Goal: Task Accomplishment & Management: Manage account settings

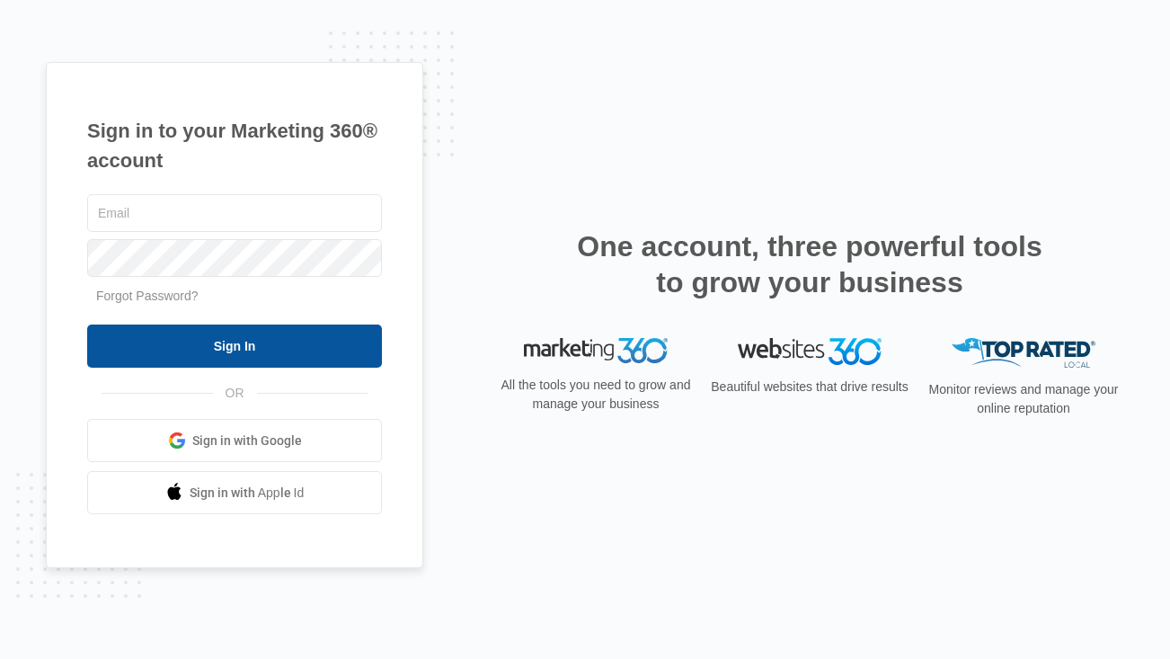
type input "[EMAIL_ADDRESS][DOMAIN_NAME]"
click at [235, 347] on input "Sign In" at bounding box center [234, 345] width 295 height 43
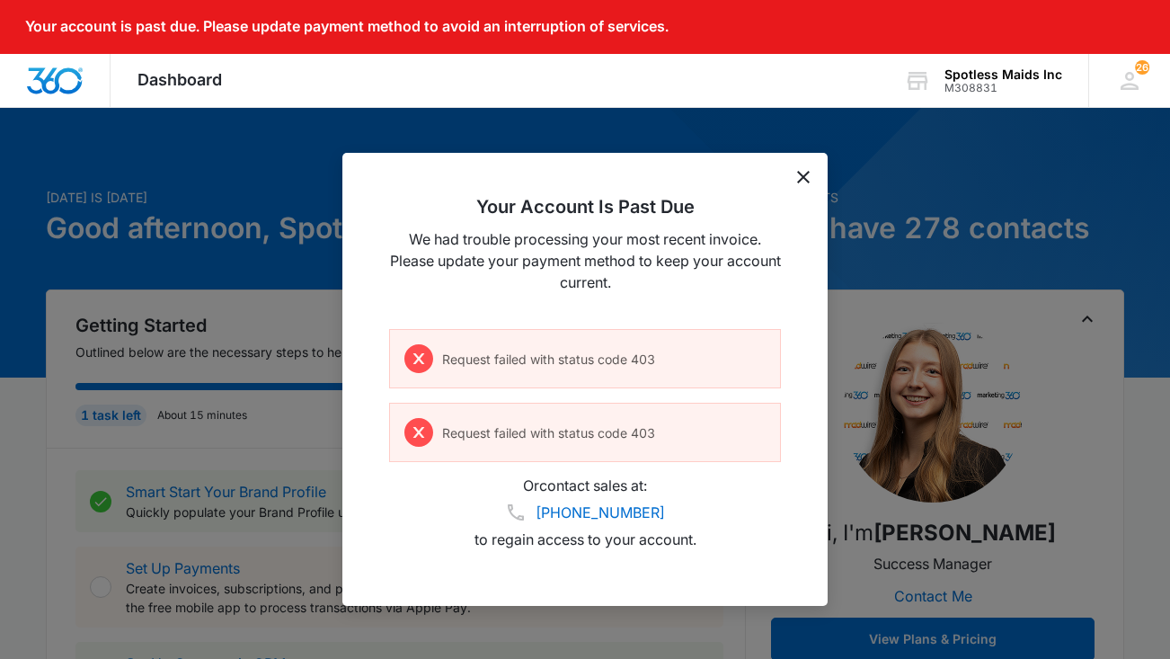
click at [801, 175] on icon "dismiss this dialog" at bounding box center [803, 177] width 13 height 13
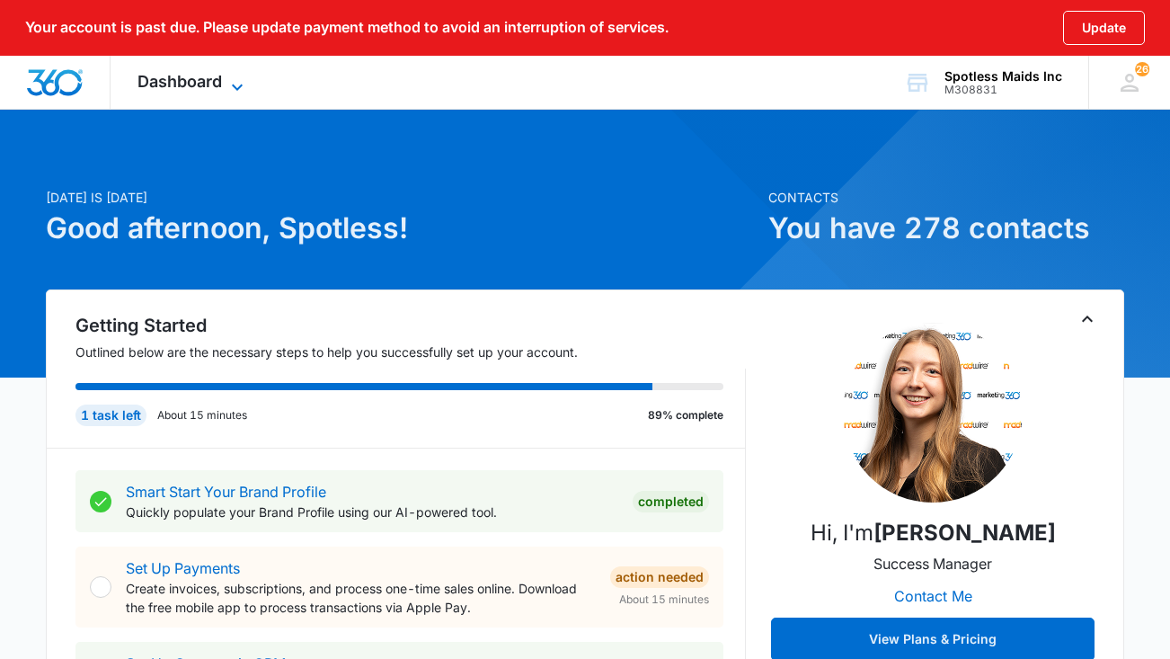
click at [211, 74] on span "Dashboard" at bounding box center [179, 81] width 84 height 19
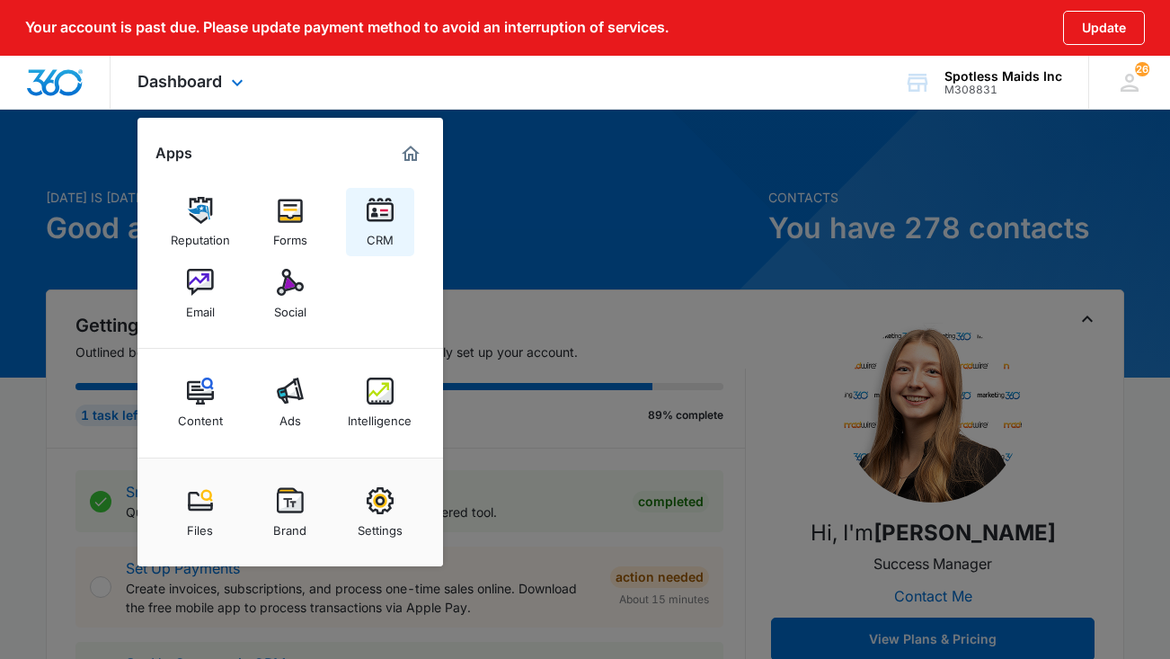
click at [388, 220] on img at bounding box center [380, 210] width 27 height 27
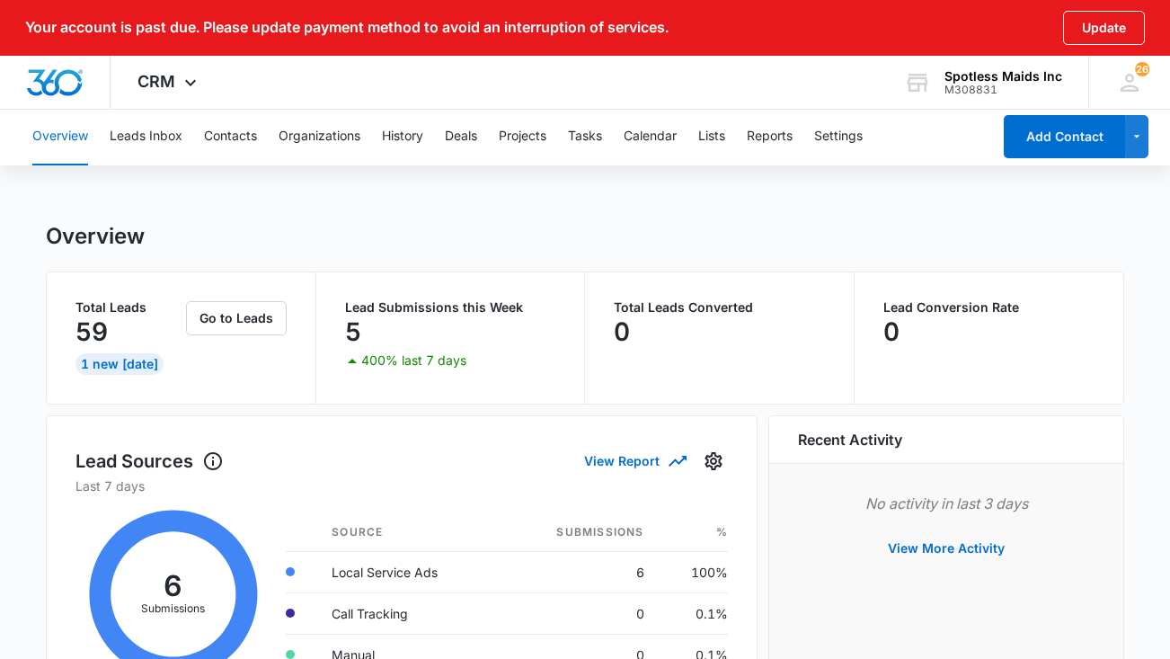
click at [115, 370] on div "1 New [DATE]" at bounding box center [119, 364] width 88 height 22
click at [234, 314] on button "Go to Leads" at bounding box center [236, 318] width 101 height 34
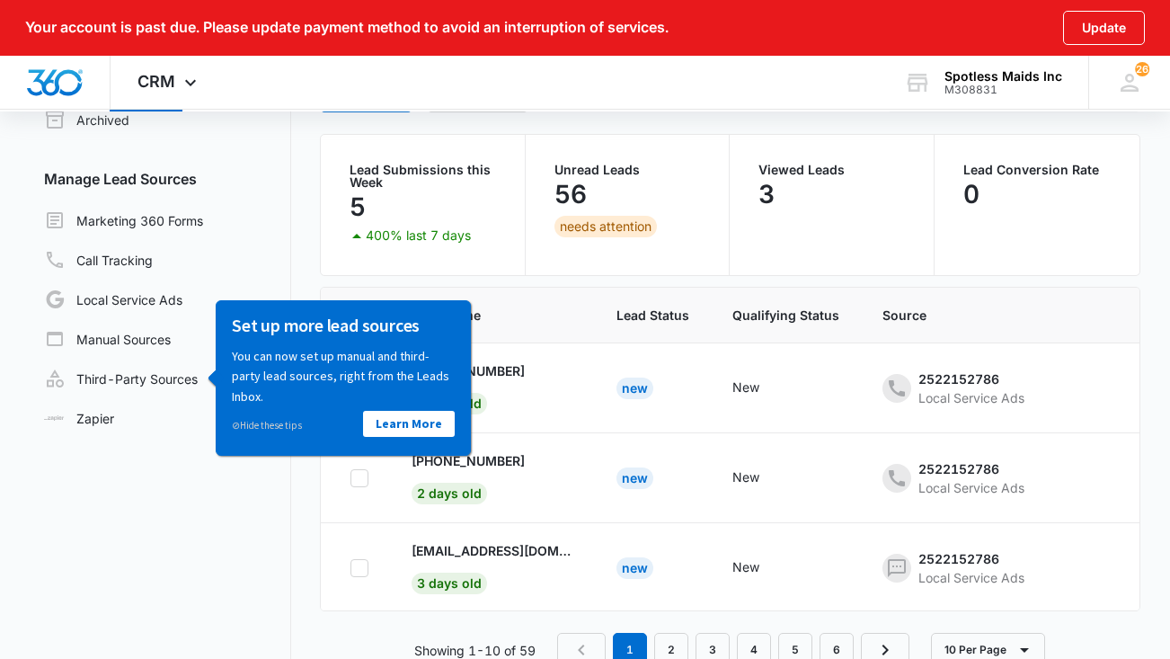
scroll to position [192, 0]
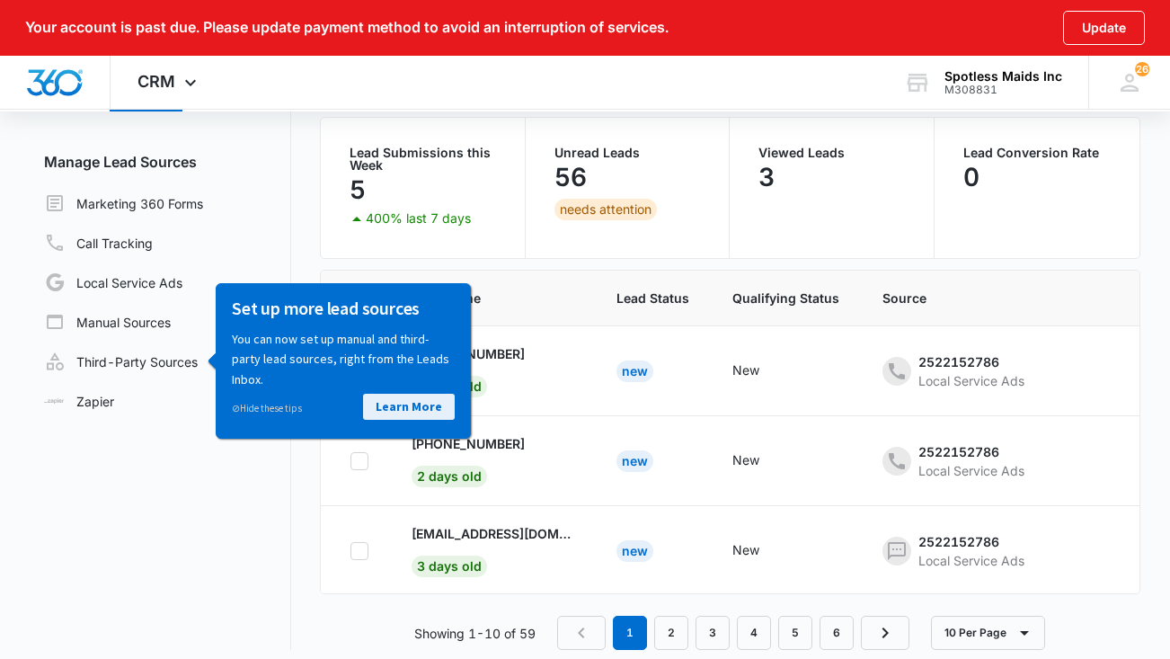
click at [412, 403] on link "Learn More" at bounding box center [409, 406] width 92 height 26
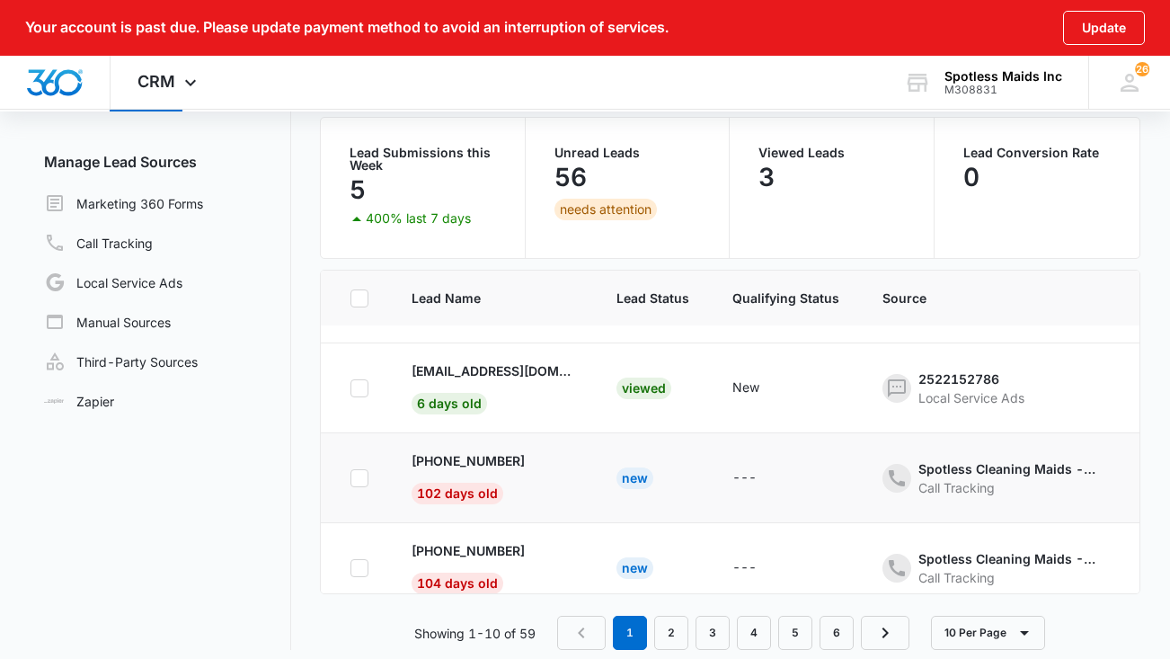
scroll to position [168, 0]
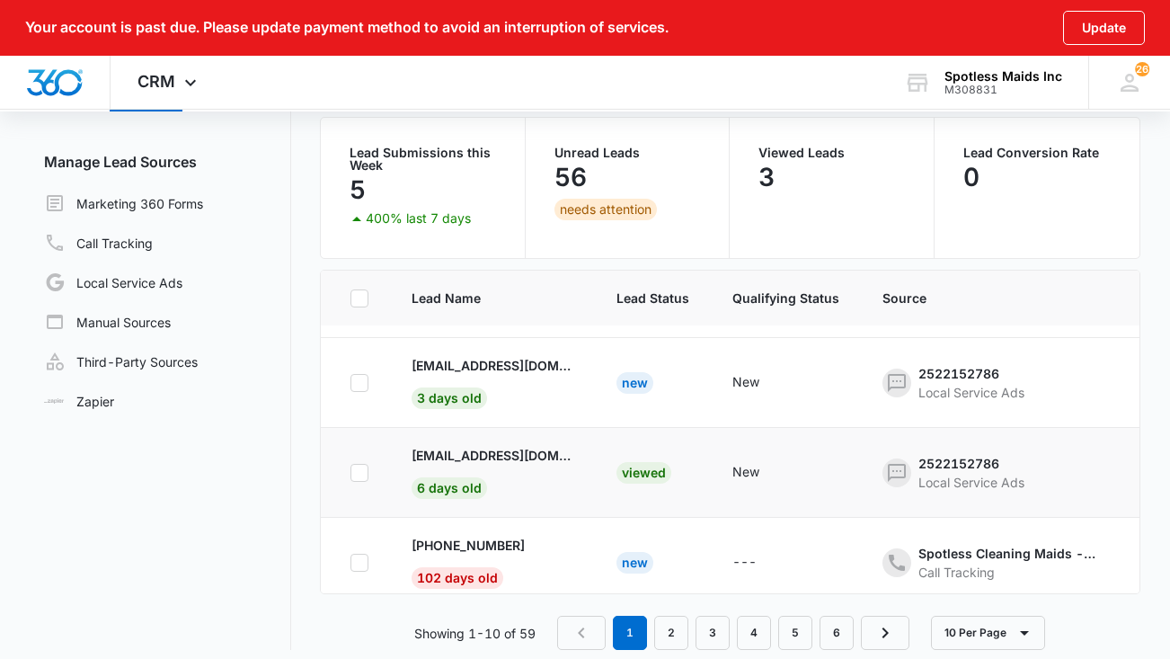
click at [638, 465] on div "Viewed" at bounding box center [643, 473] width 55 height 22
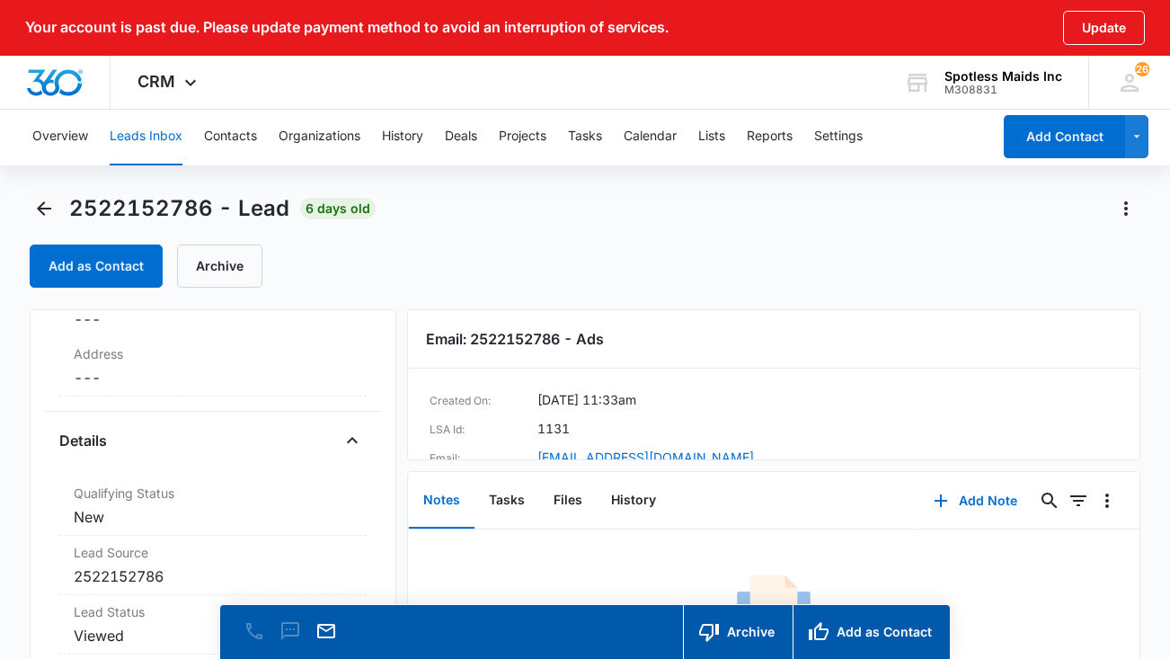
scroll to position [391, 0]
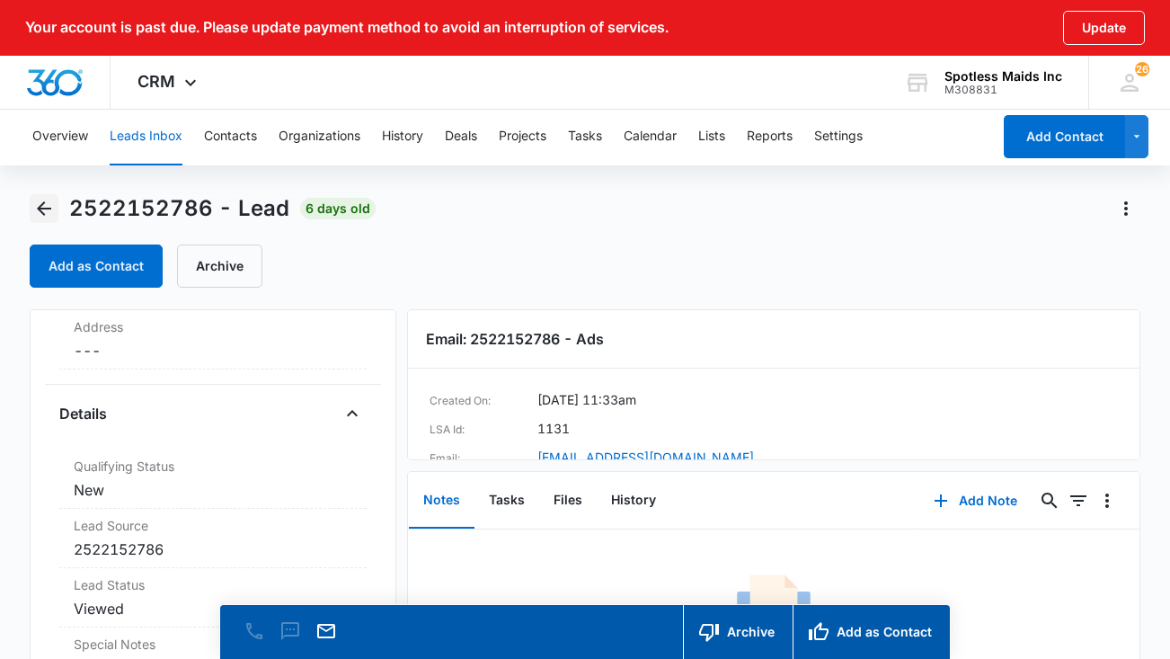
click at [45, 207] on icon "Back" at bounding box center [44, 209] width 22 height 22
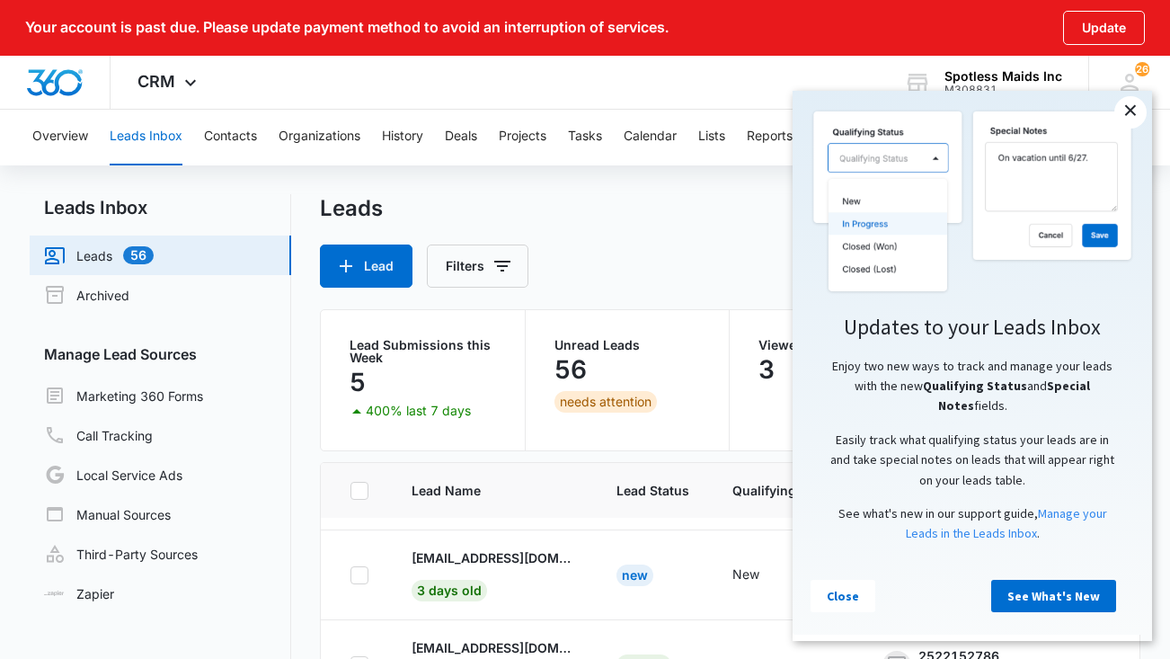
click at [1135, 112] on link "×" at bounding box center [1130, 112] width 32 height 32
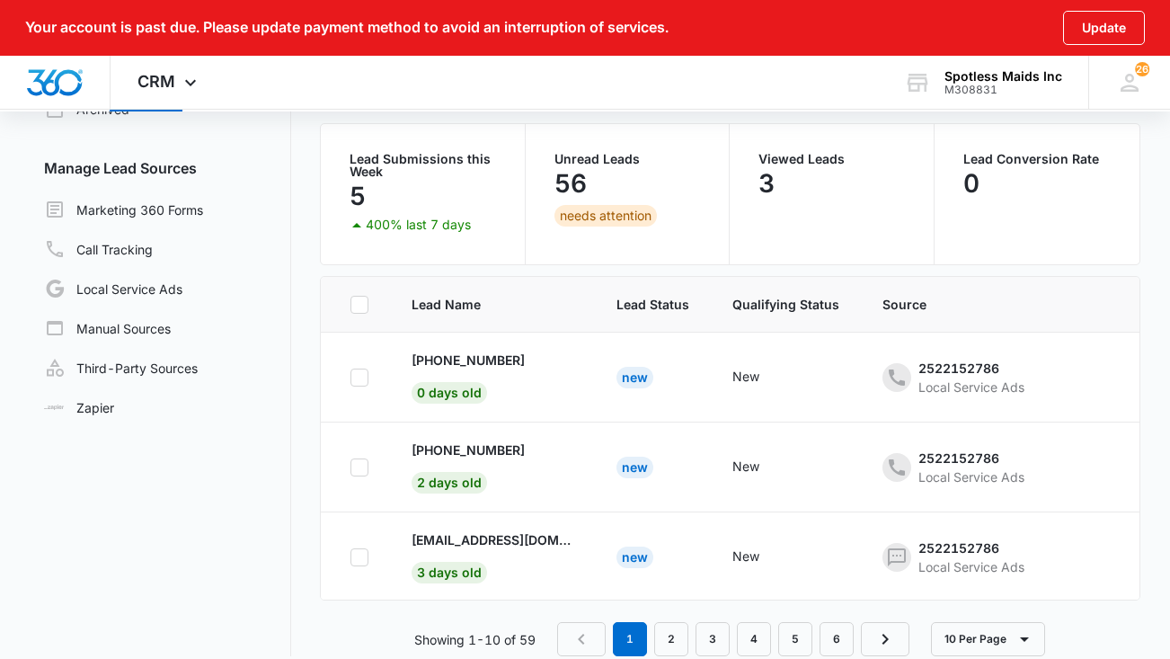
scroll to position [1, 0]
click at [633, 471] on div "New" at bounding box center [634, 467] width 37 height 22
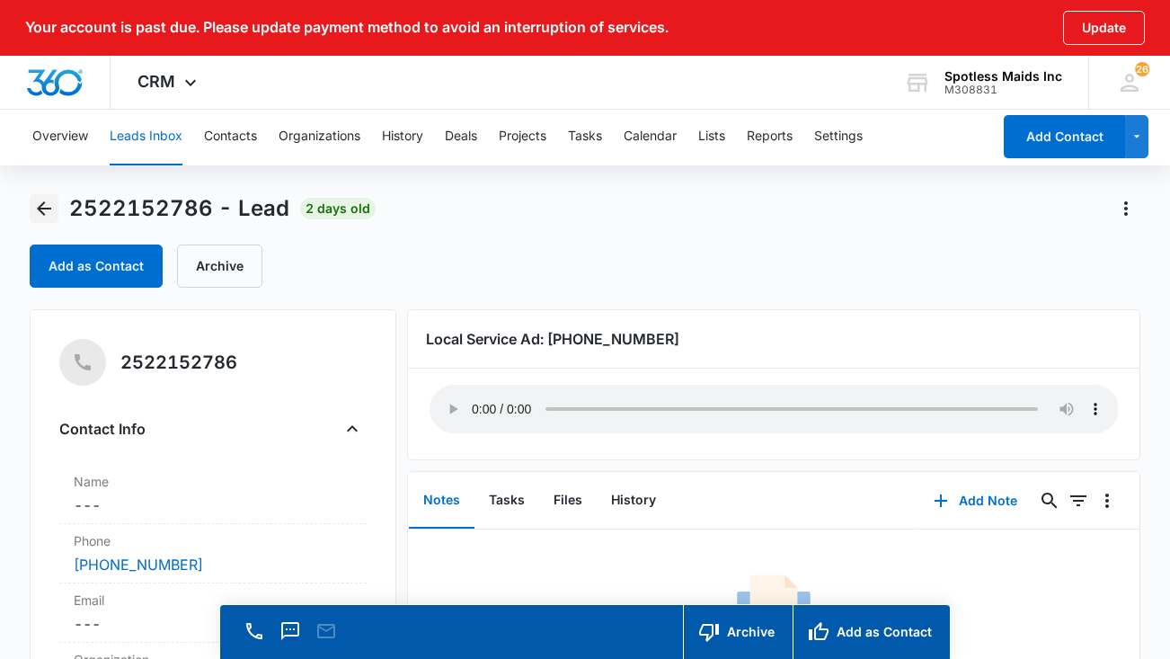
click at [45, 210] on icon "Back" at bounding box center [44, 209] width 22 height 22
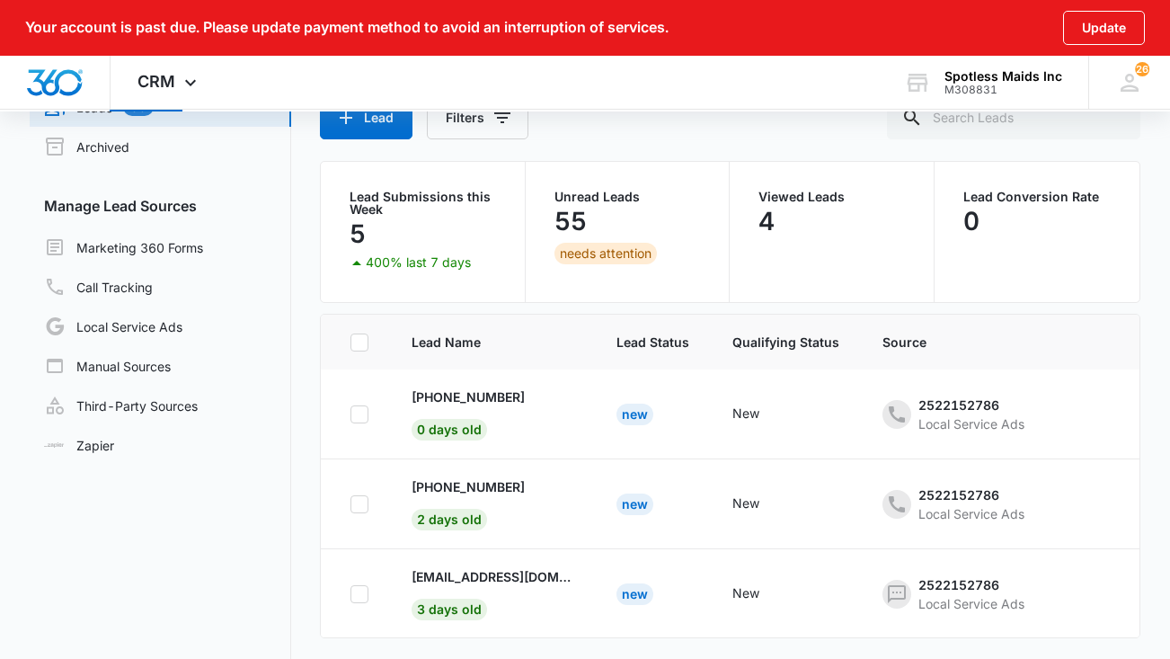
scroll to position [153, 0]
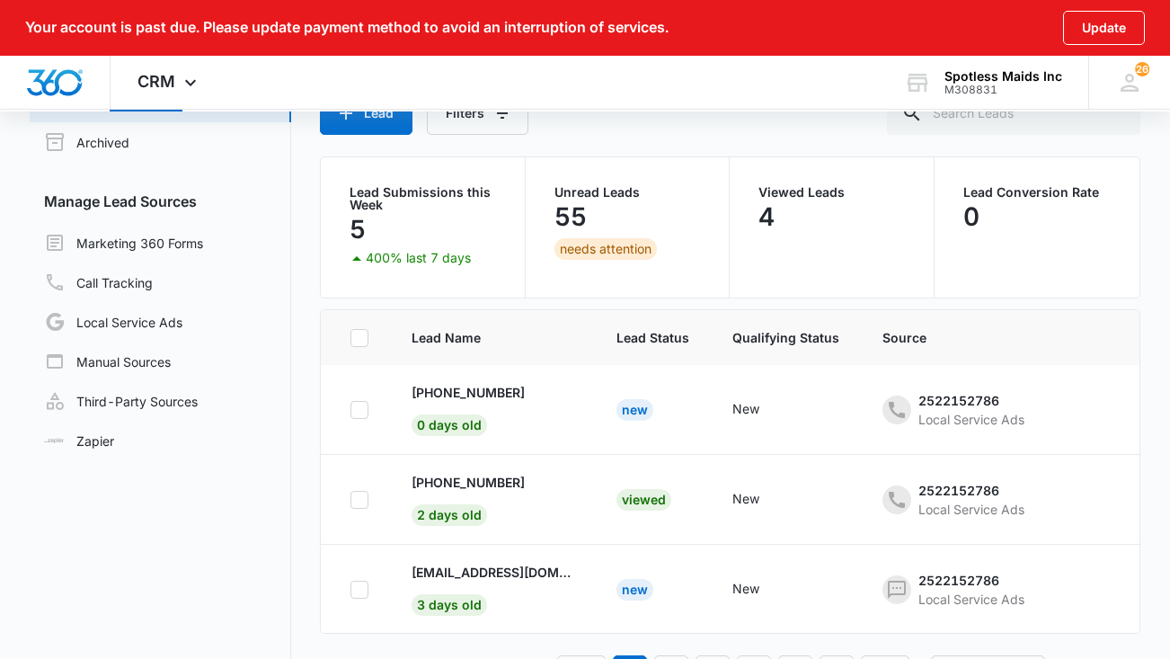
click at [520, 345] on span "Lead Name" at bounding box center [493, 337] width 162 height 19
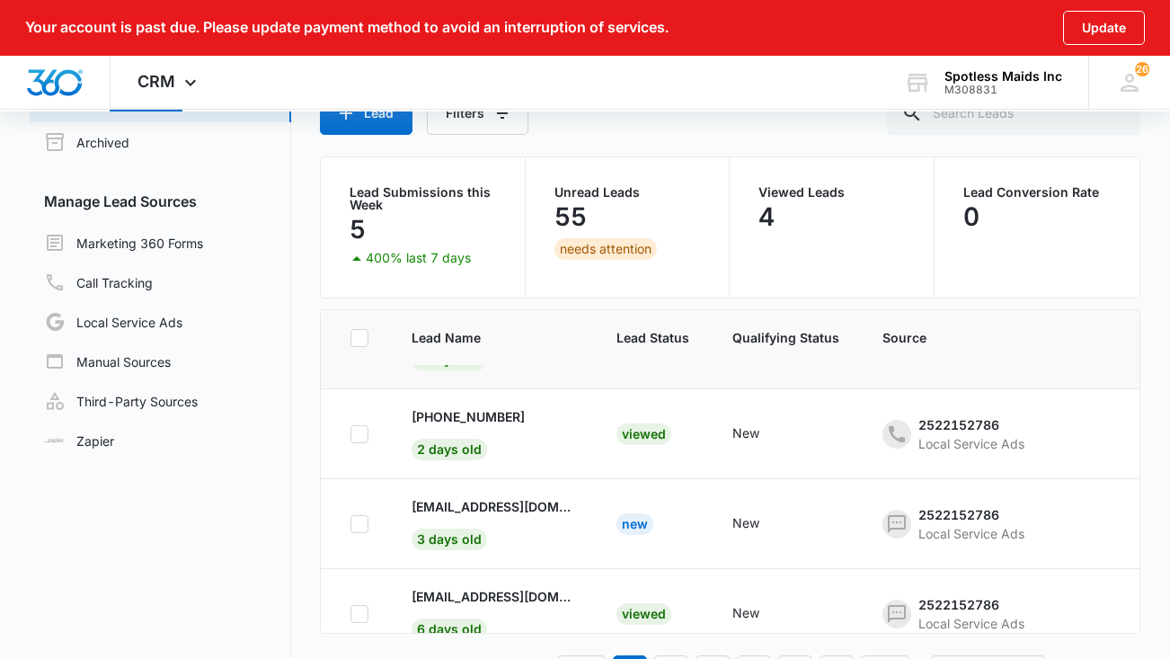
scroll to position [84, 0]
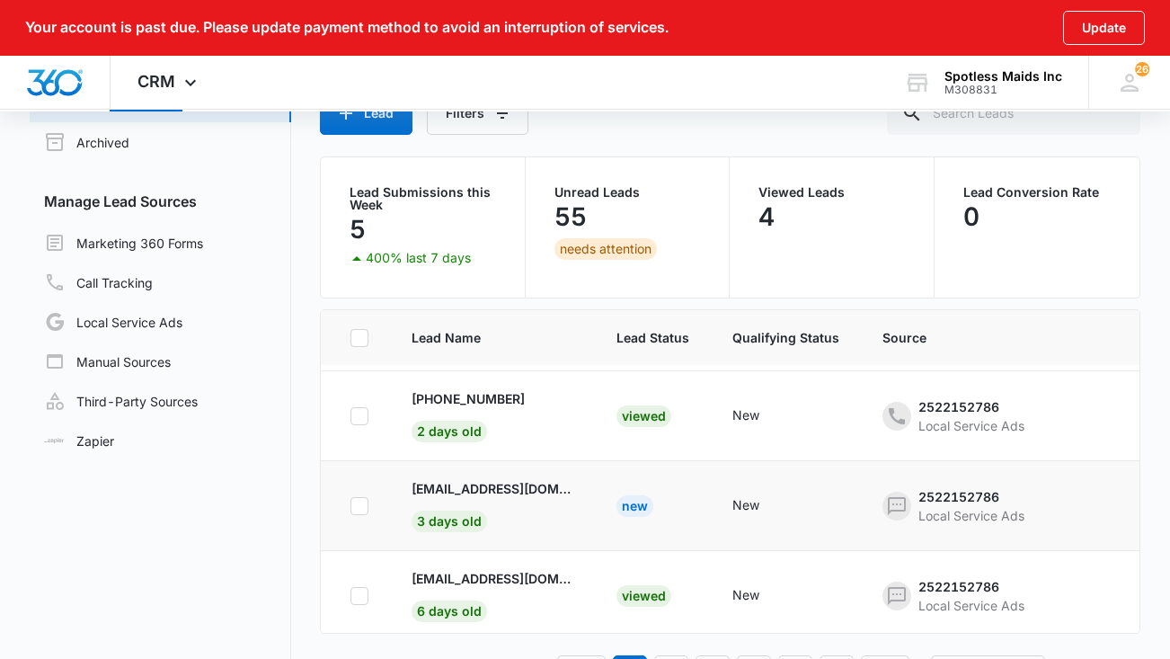
click at [624, 502] on div "New" at bounding box center [634, 506] width 37 height 22
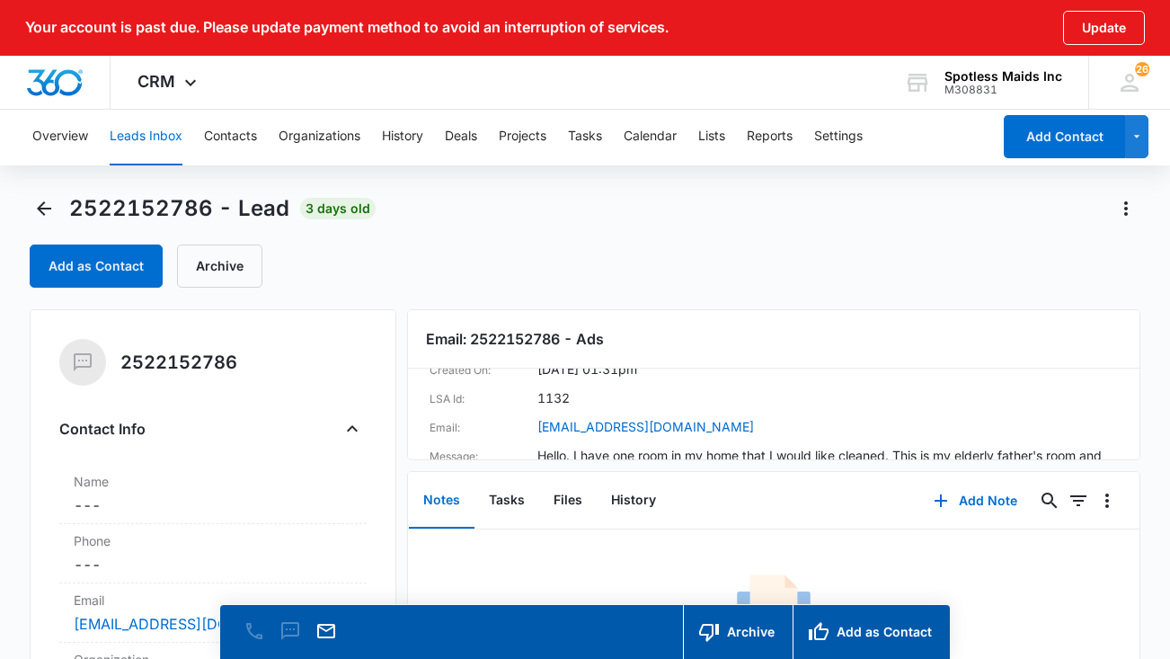
scroll to position [6, 0]
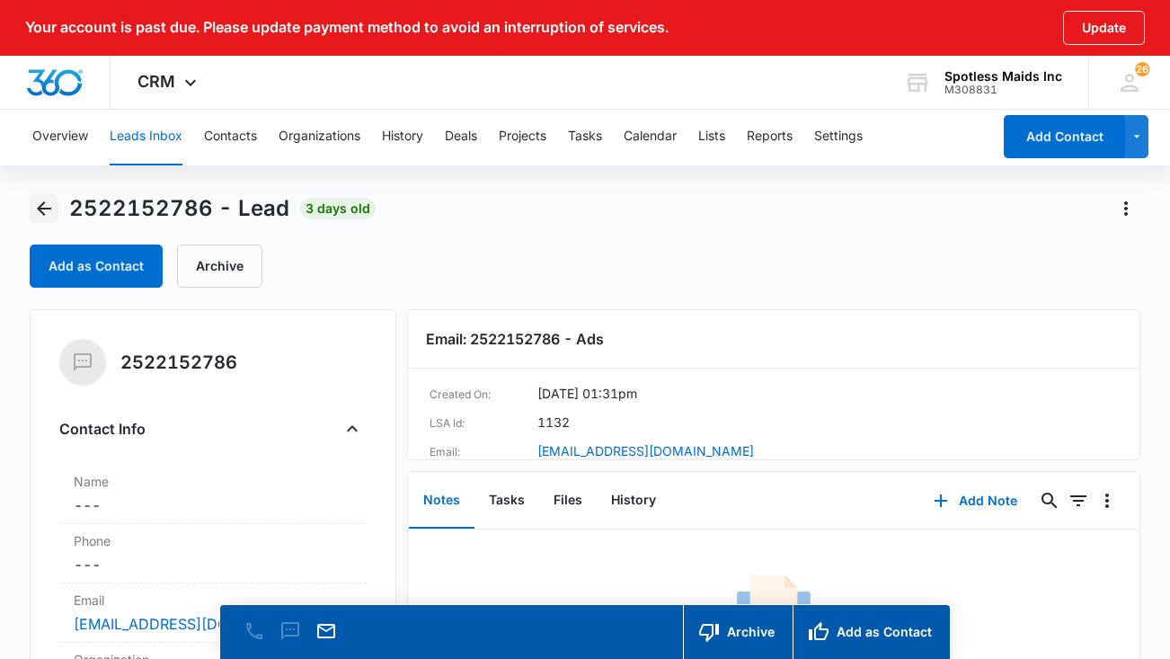
click at [44, 205] on icon "Back" at bounding box center [44, 209] width 22 height 22
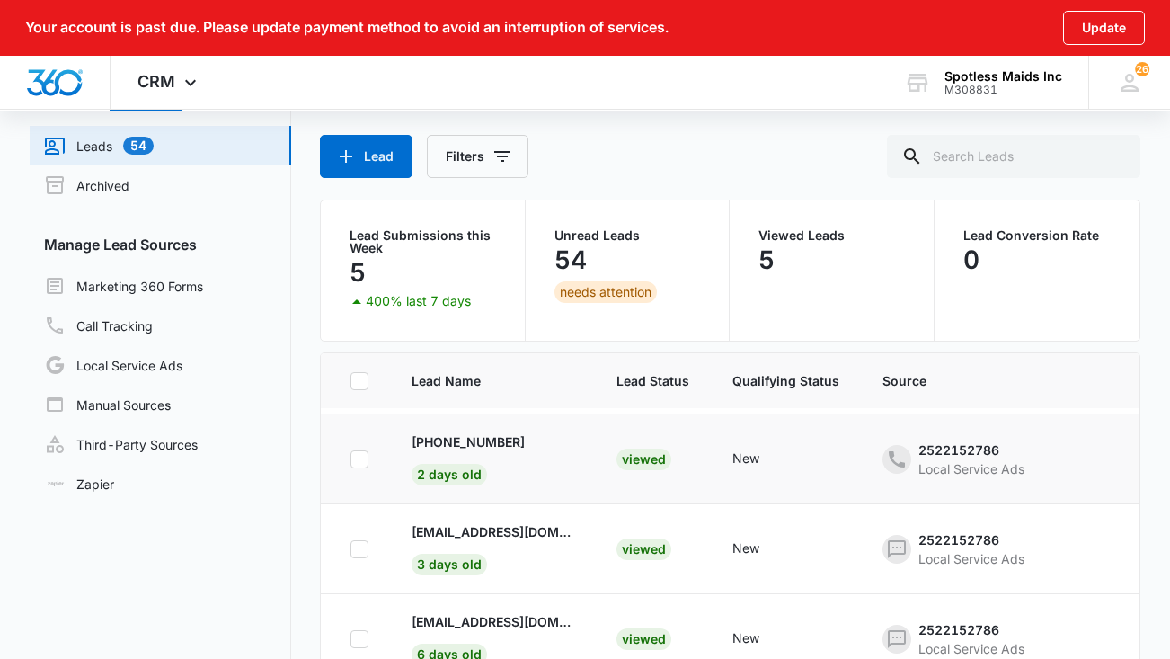
scroll to position [279, 0]
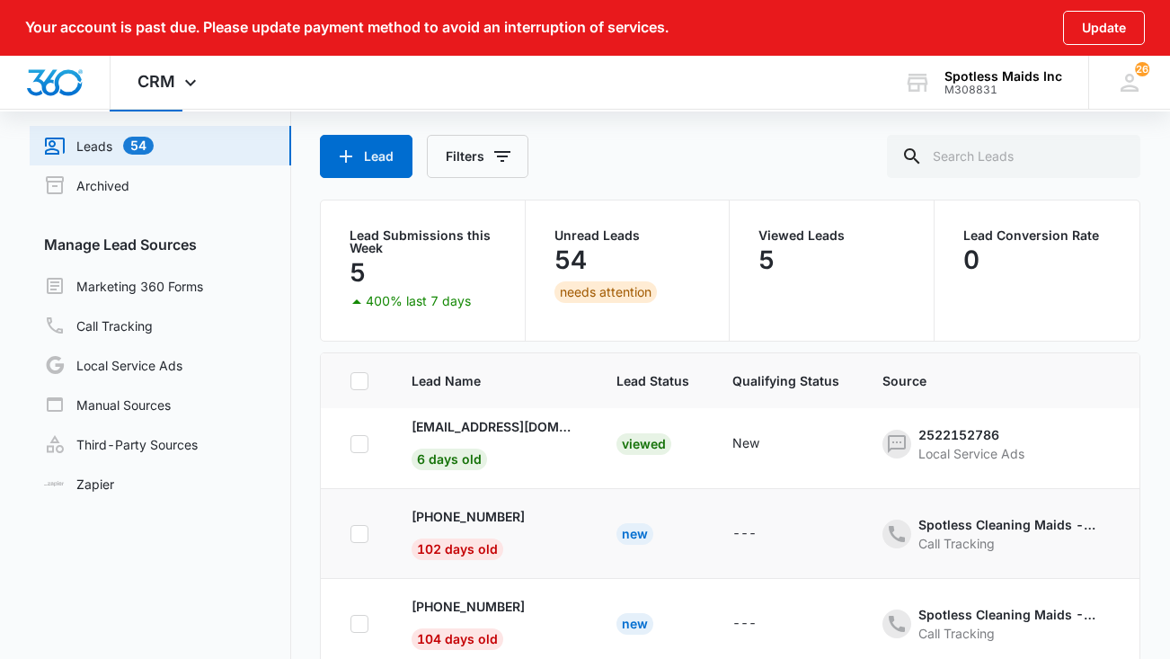
click at [633, 530] on div "New" at bounding box center [634, 534] width 37 height 22
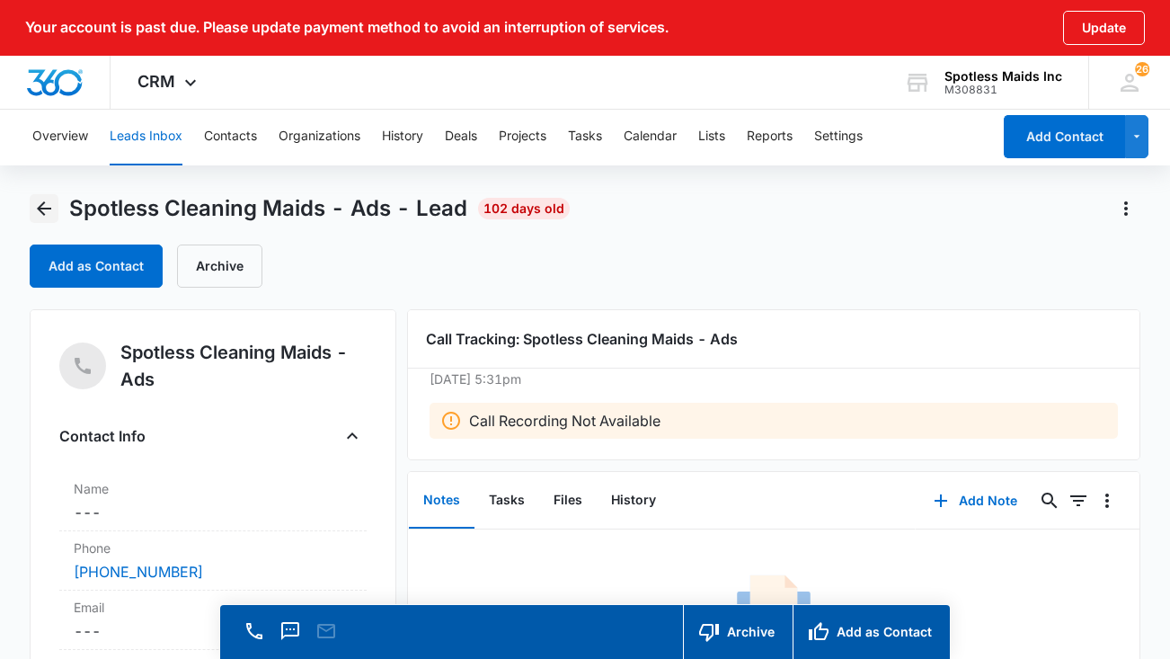
click at [41, 208] on icon "Back" at bounding box center [44, 208] width 14 height 14
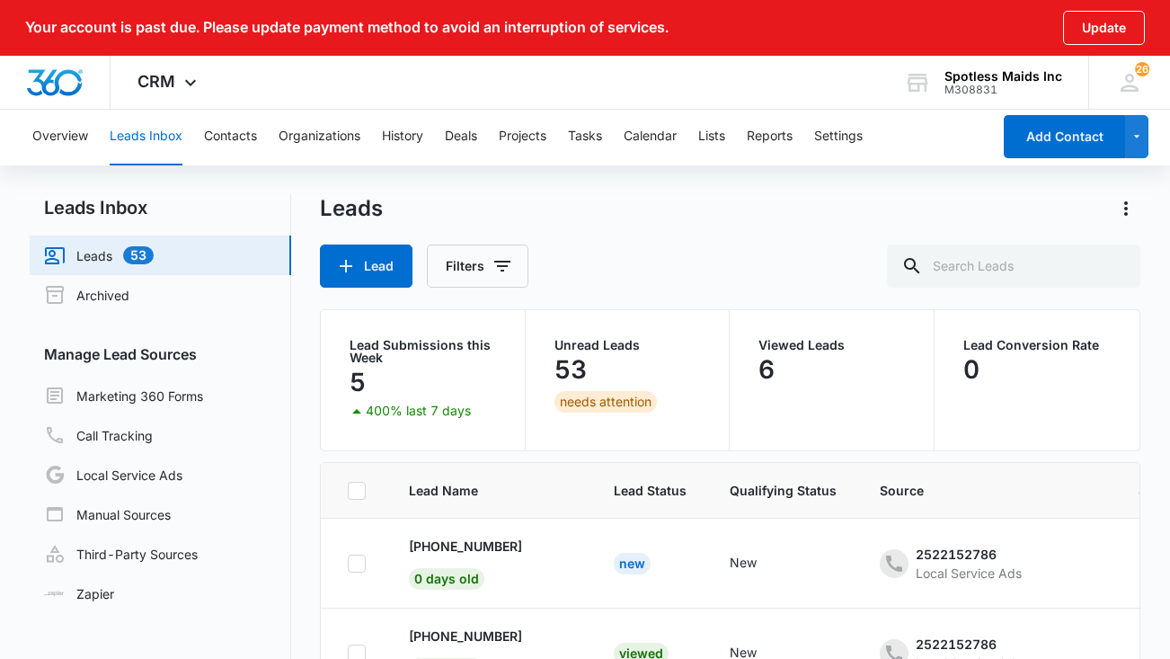
click at [144, 138] on button "Leads Inbox" at bounding box center [146, 137] width 73 height 58
